Goal: Information Seeking & Learning: Understand process/instructions

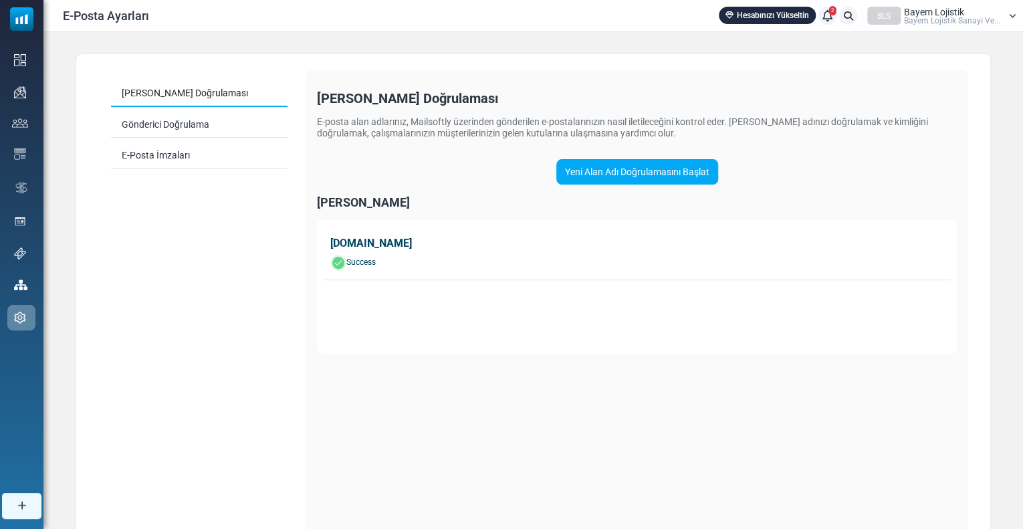
click at [824, 15] on icon at bounding box center [827, 15] width 10 height 1
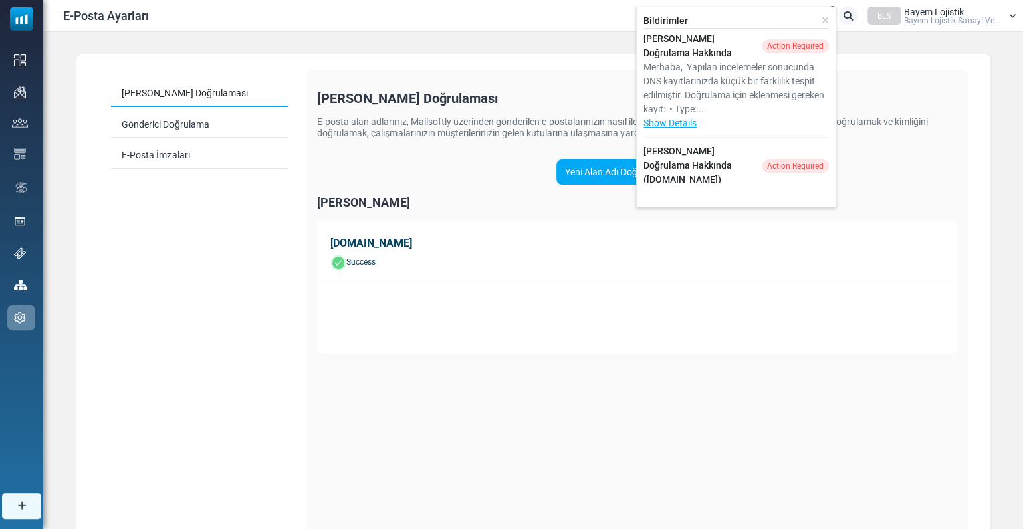
click at [766, 49] on div "Action Required" at bounding box center [796, 45] width 68 height 13
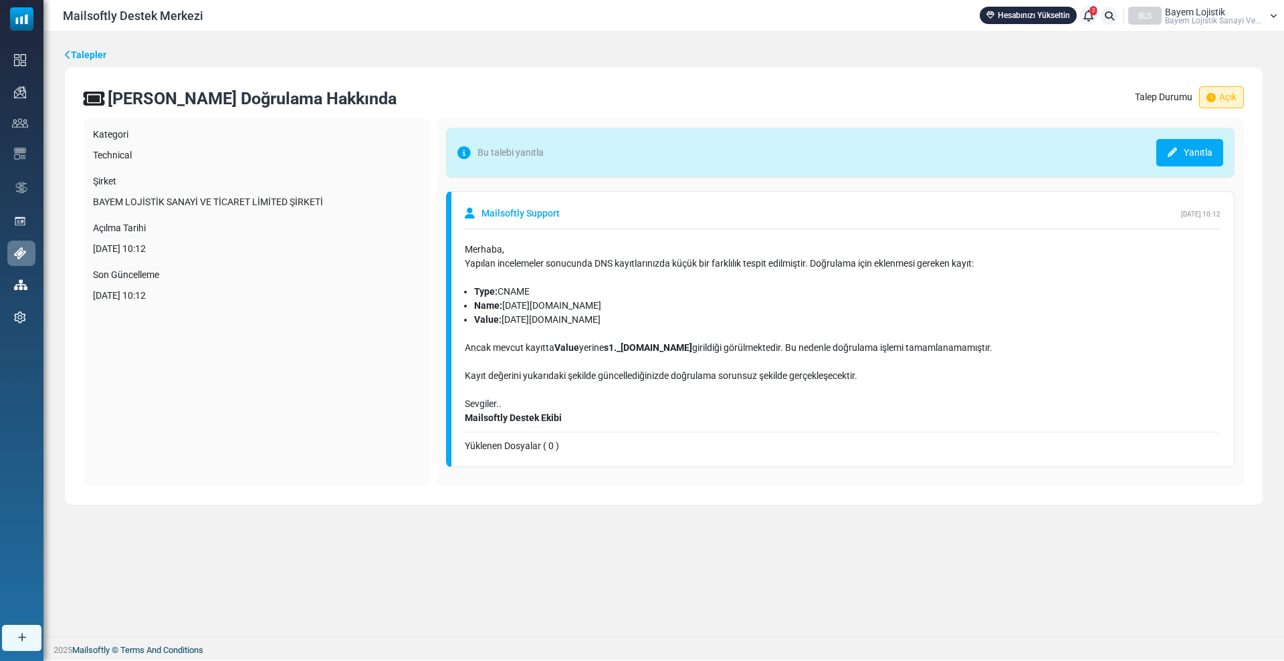
click at [691, 446] on div "Yüklenen Dosyalar ( 0 )" at bounding box center [843, 446] width 756 height 14
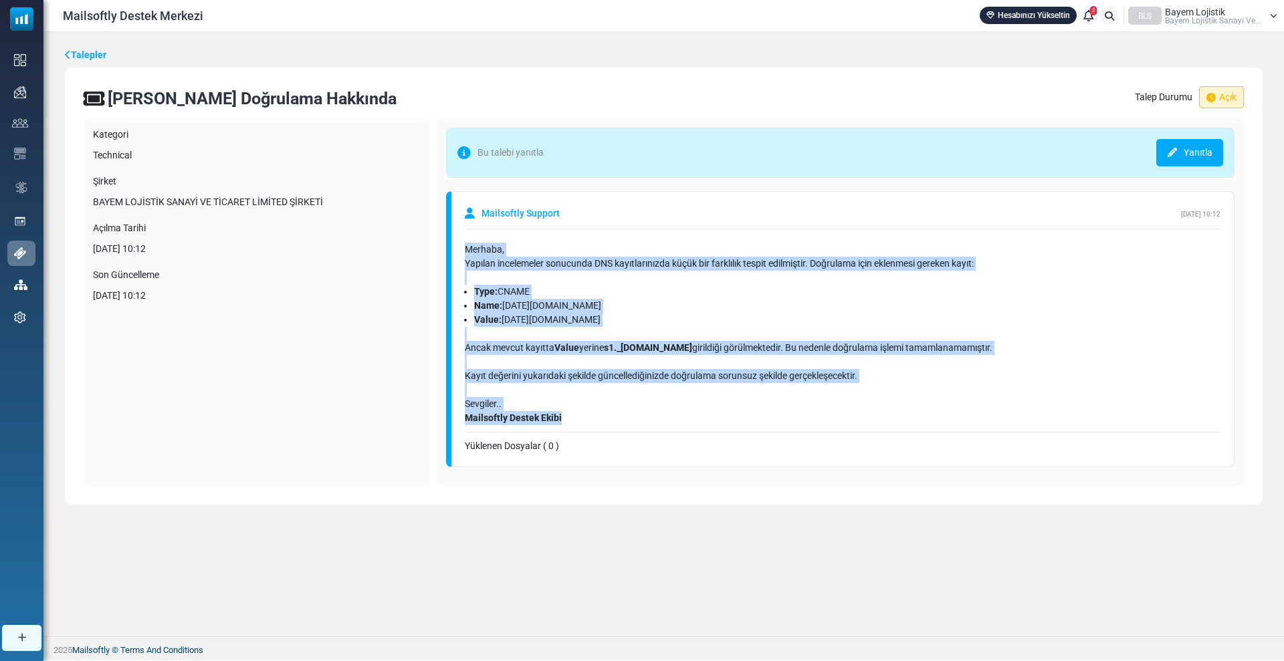
drag, startPoint x: 461, startPoint y: 249, endPoint x: 585, endPoint y: 425, distance: 215.6
click at [585, 425] on div "Mailsoftly Support September 23, 2025 - 10:12 Merhaba, Yapılan incelemeler sonu…" at bounding box center [840, 329] width 788 height 276
copy div "Merhaba, Yapılan incelemeler sonucunda DNS kayıtlarınızda küçük bir farklılık t…"
